Goal: Find specific page/section: Find specific page/section

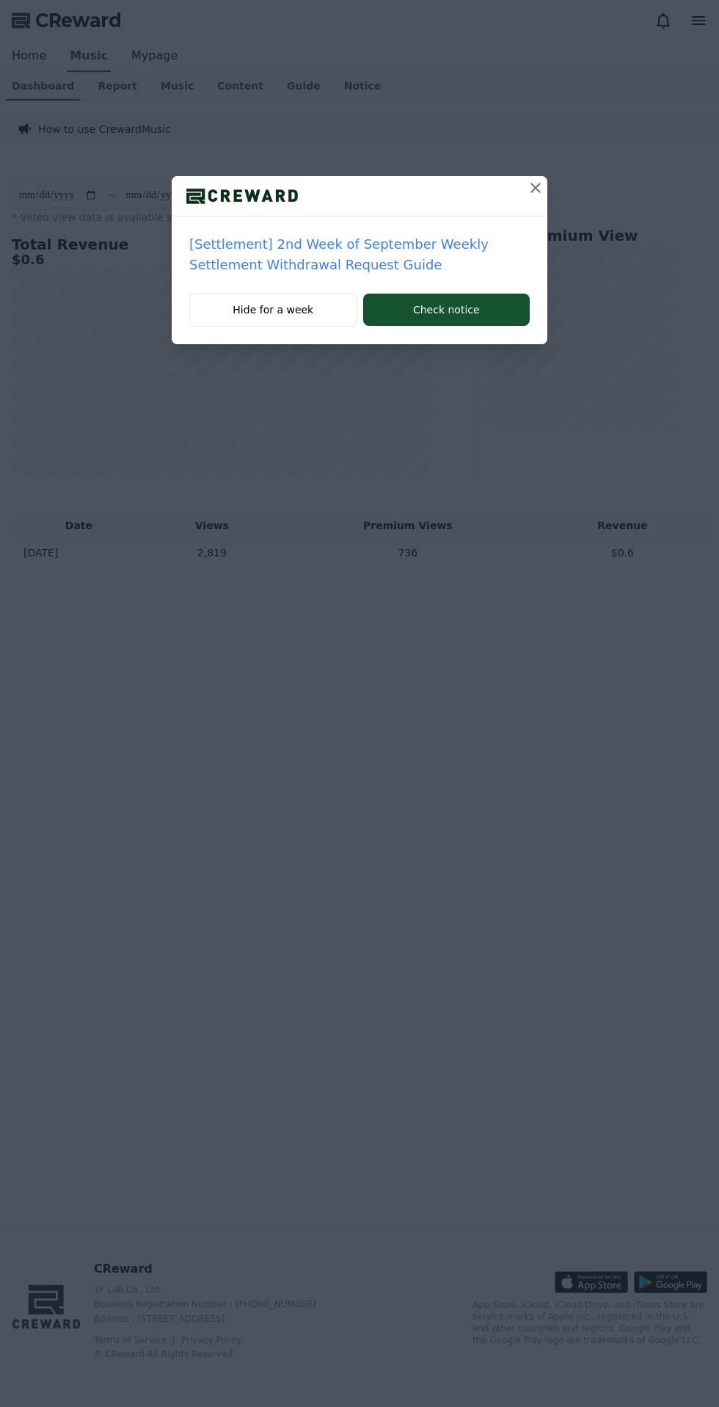
click at [536, 188] on icon at bounding box center [536, 188] width 10 height 10
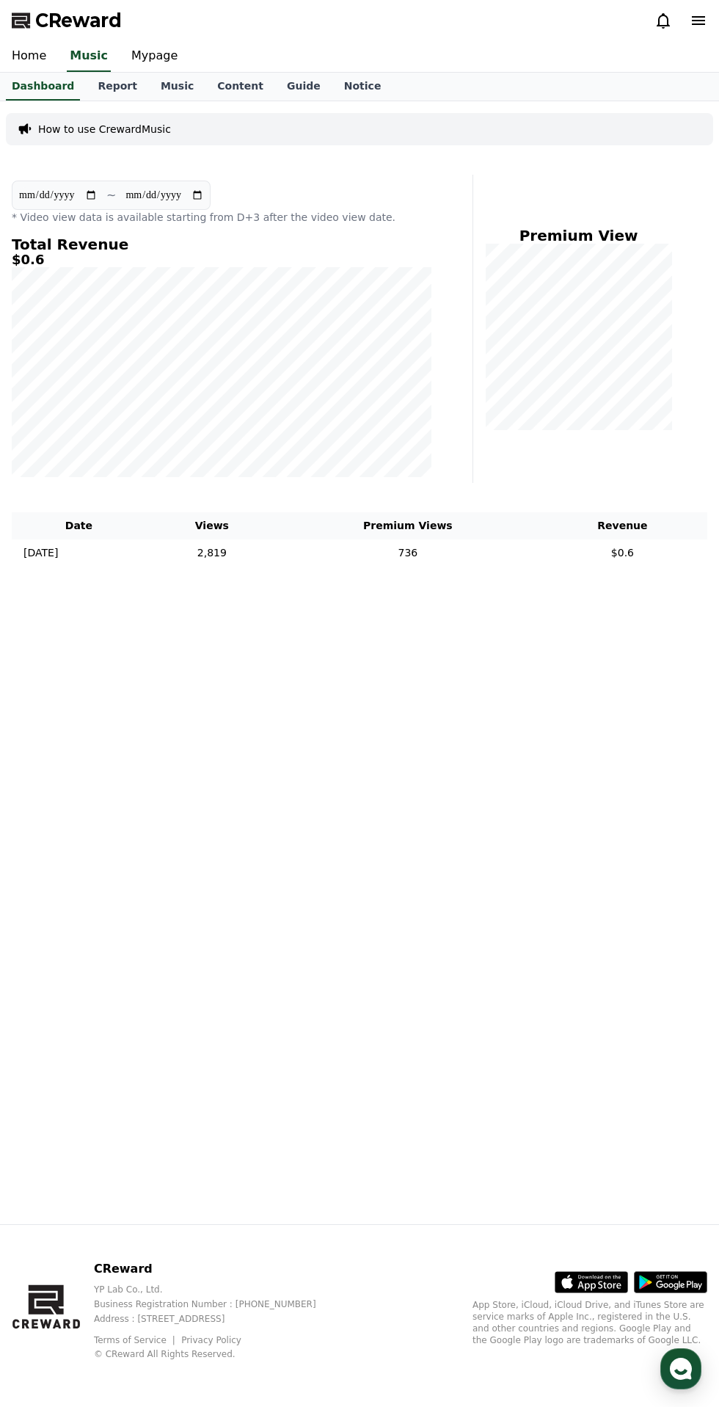
click at [105, 85] on link "Report" at bounding box center [117, 87] width 63 height 28
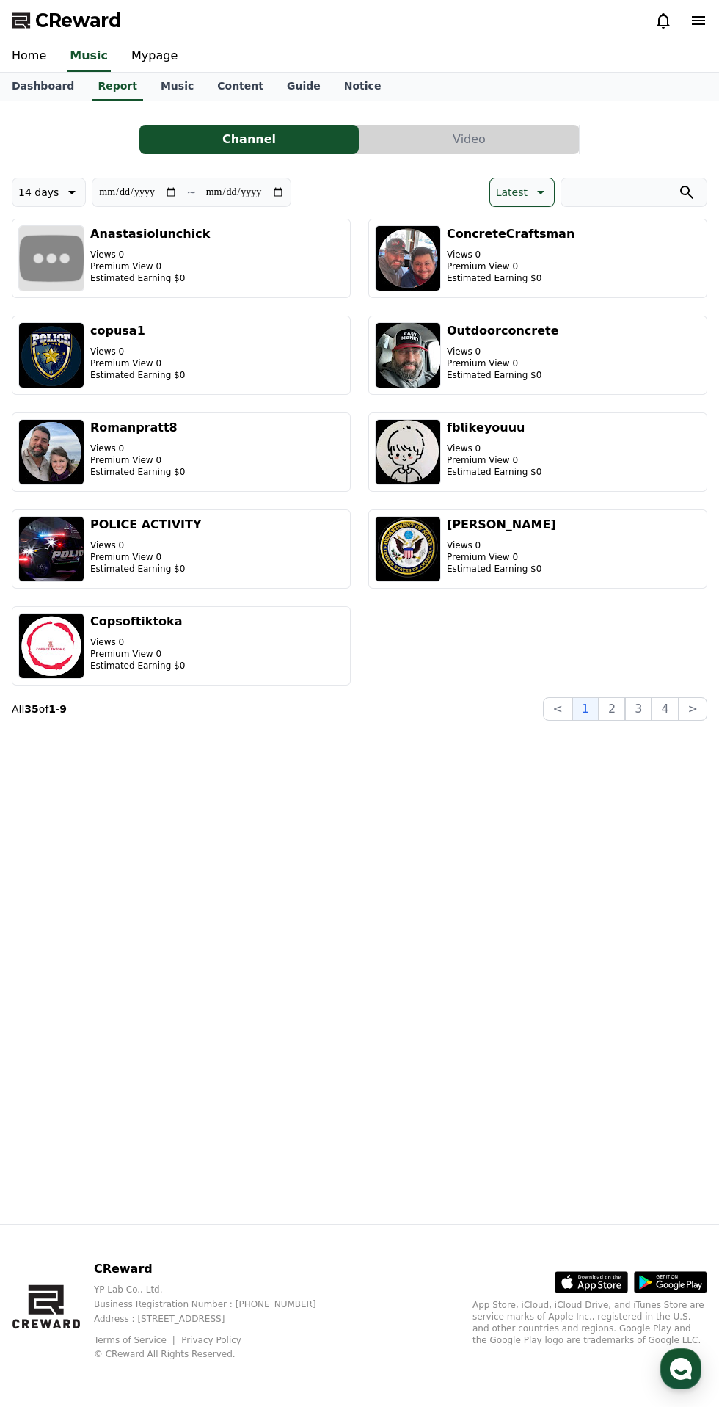
click at [529, 194] on button "Latest" at bounding box center [521, 192] width 65 height 29
click at [547, 306] on button "User Revenue" at bounding box center [531, 306] width 83 height 32
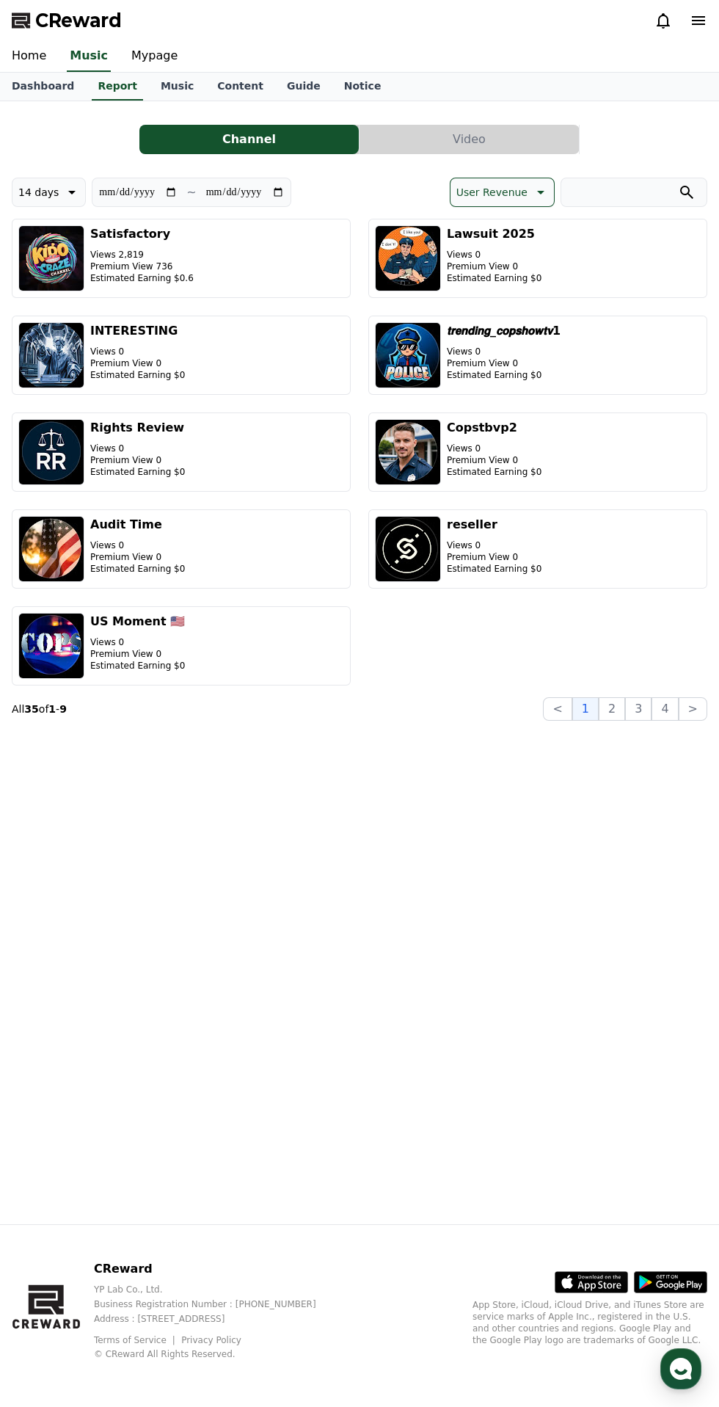
click at [53, 79] on link "Dashboard" at bounding box center [43, 87] width 86 height 28
